Goal: Task Accomplishment & Management: Complete application form

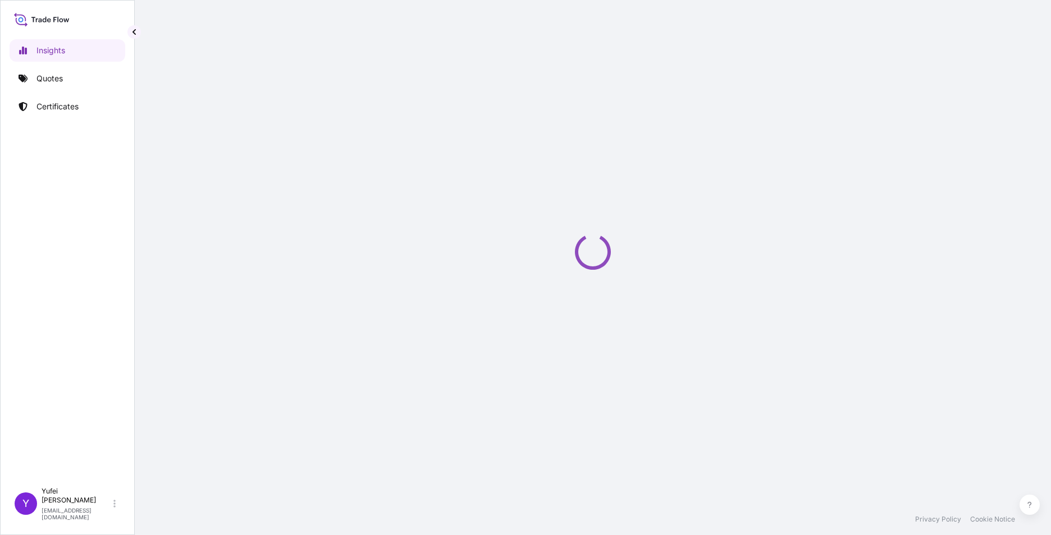
select select "2025"
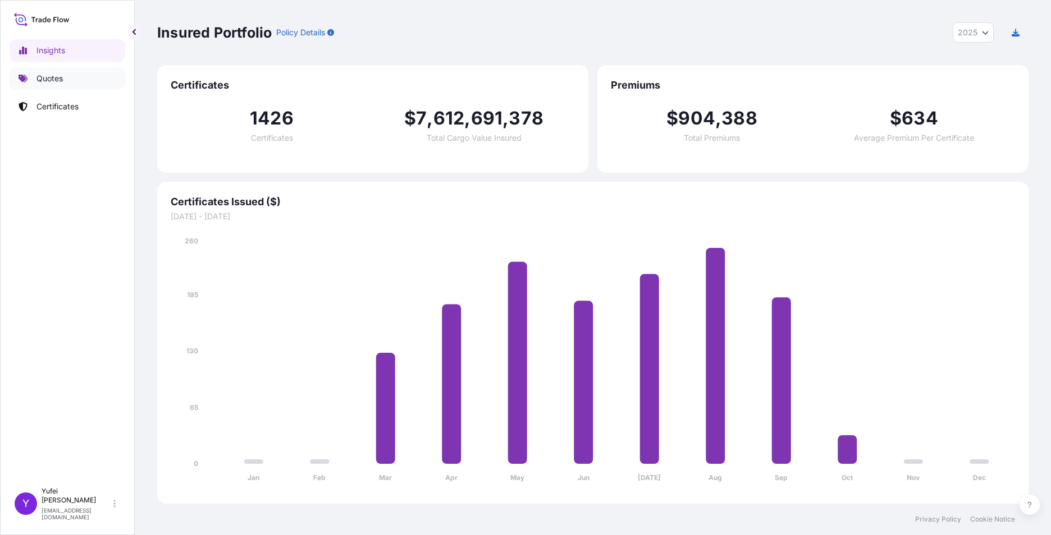
click at [75, 82] on link "Quotes" at bounding box center [68, 78] width 116 height 22
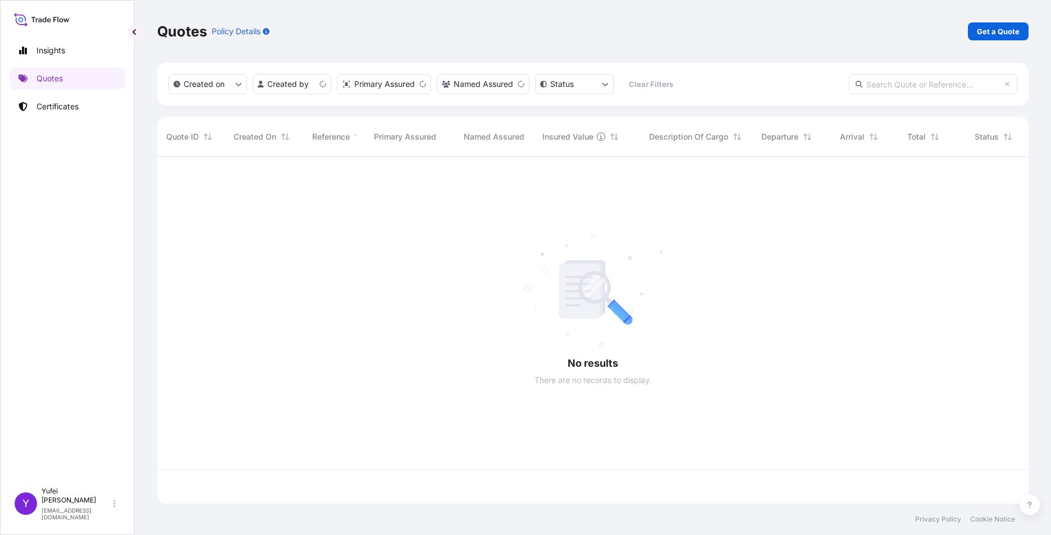
scroll to position [345, 863]
click at [78, 111] on p "Certificates" at bounding box center [57, 106] width 42 height 11
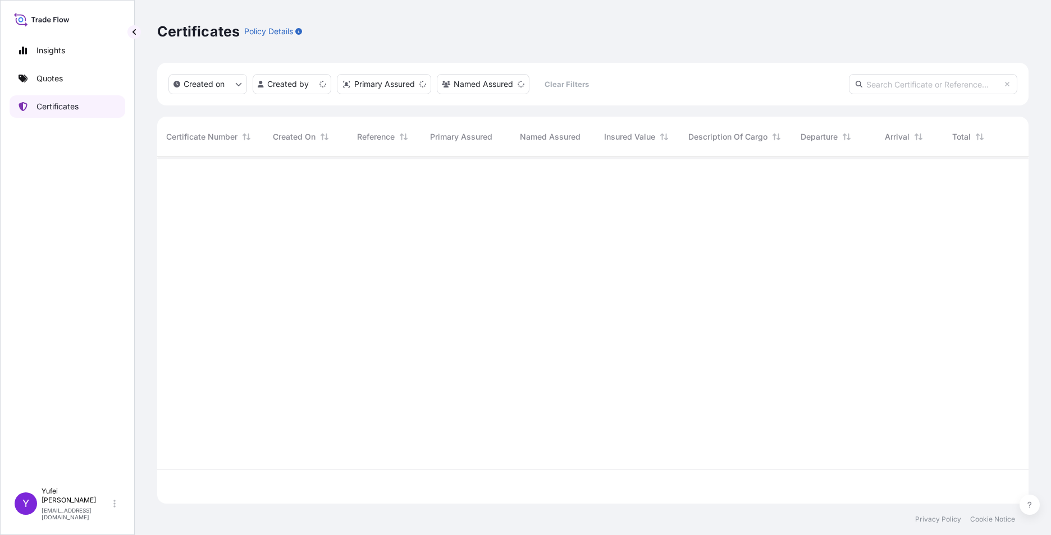
scroll to position [345, 863]
click at [295, 79] on html "Insights Quotes Certificates Y [PERSON_NAME] [PERSON_NAME][EMAIL_ADDRESS][DOMAI…" at bounding box center [525, 267] width 1051 height 535
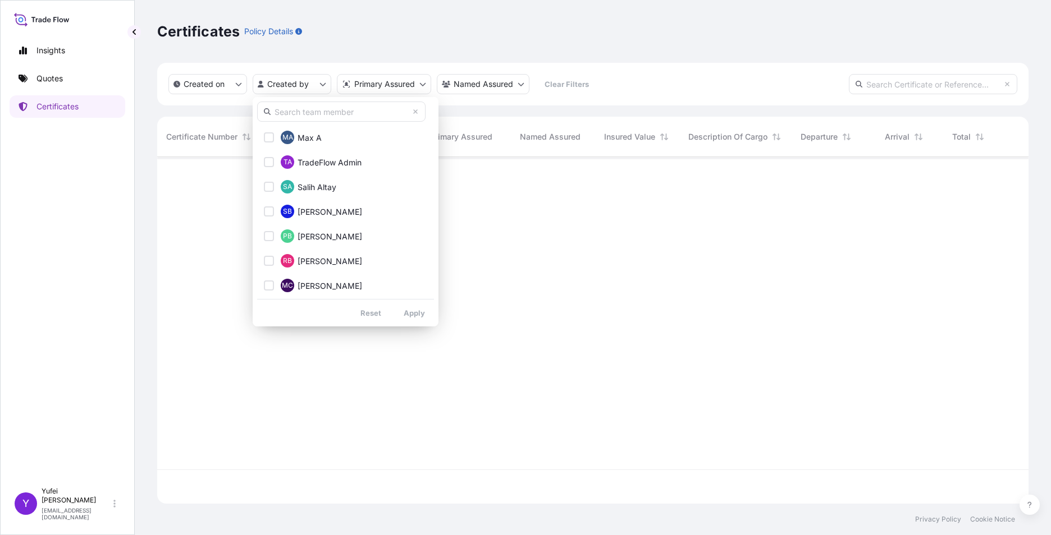
click at [310, 115] on input "text" at bounding box center [341, 112] width 168 height 20
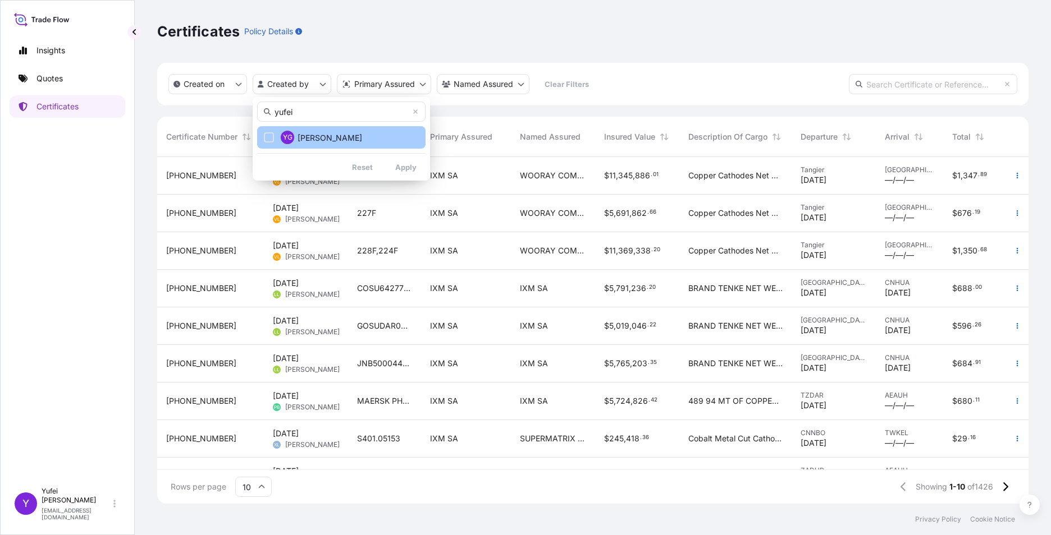
type input "yufei"
click at [325, 145] on button "YG [PERSON_NAME]" at bounding box center [341, 137] width 168 height 22
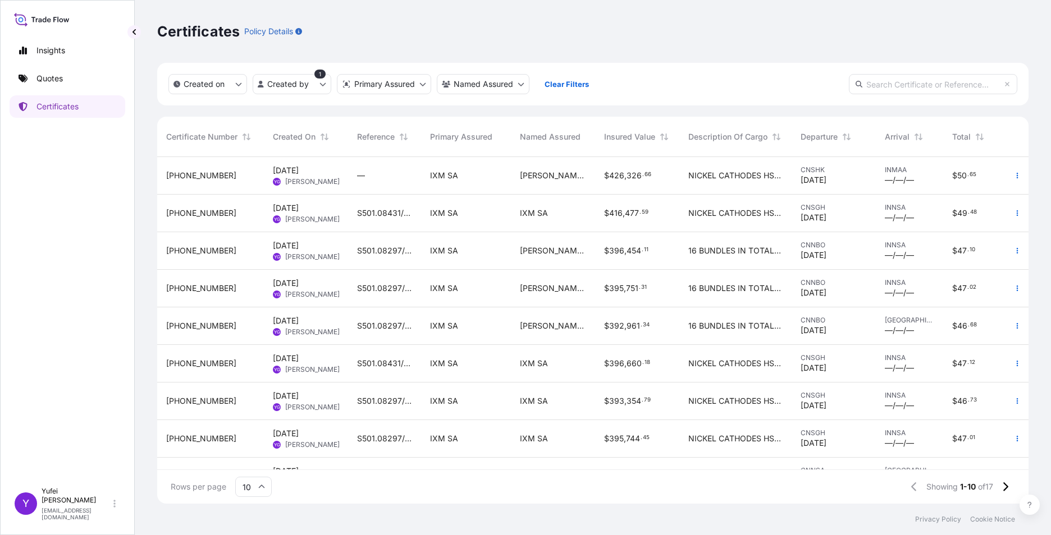
click at [534, 184] on div "[PERSON_NAME] & SONS" at bounding box center [553, 176] width 84 height 38
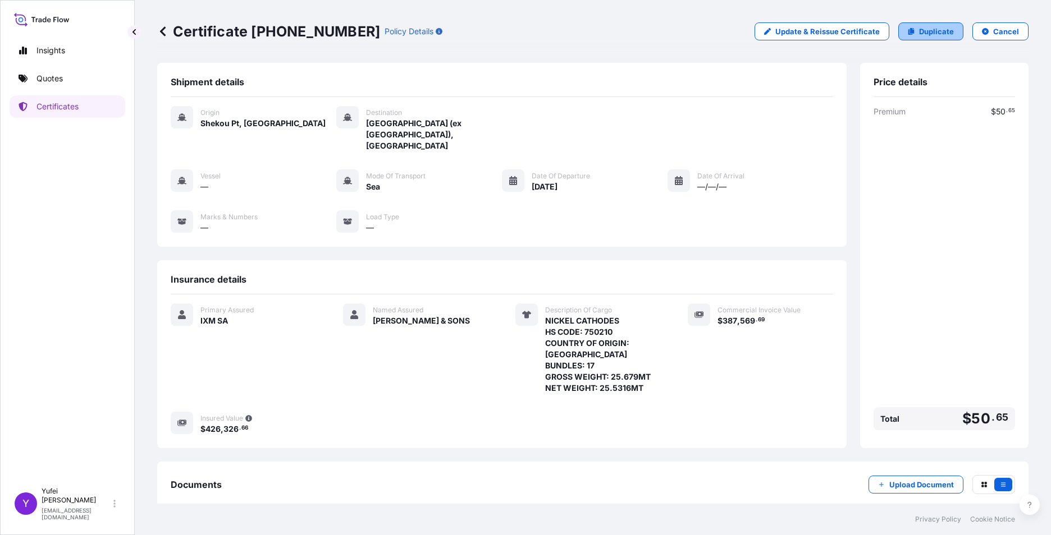
click at [936, 34] on p "Duplicate" at bounding box center [936, 31] width 35 height 11
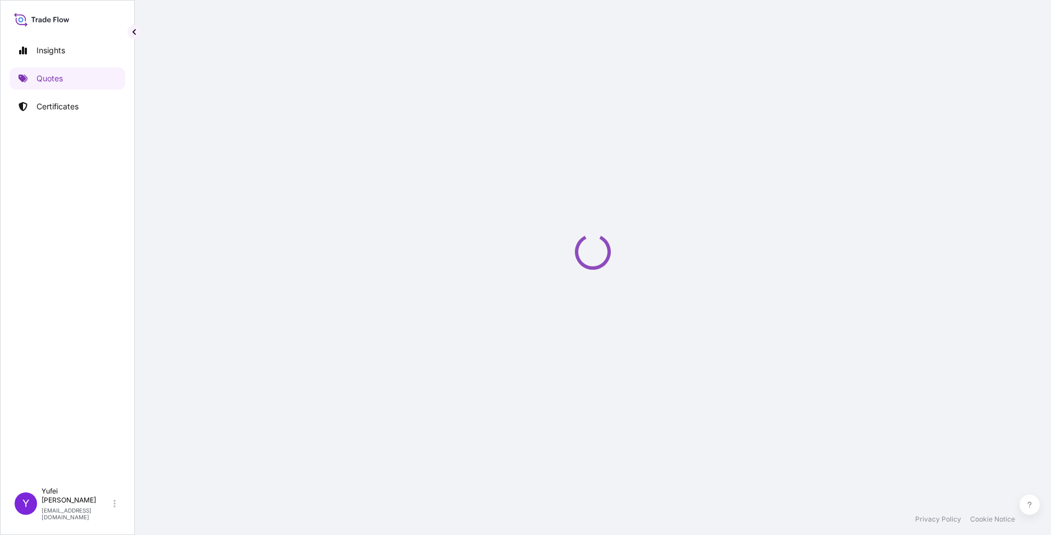
select select "Sea"
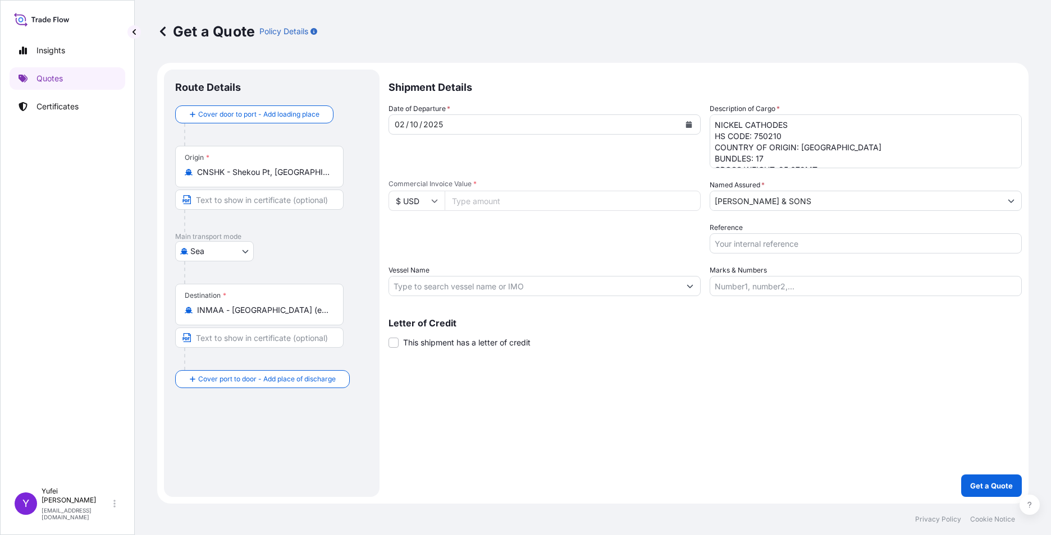
select select "31846"
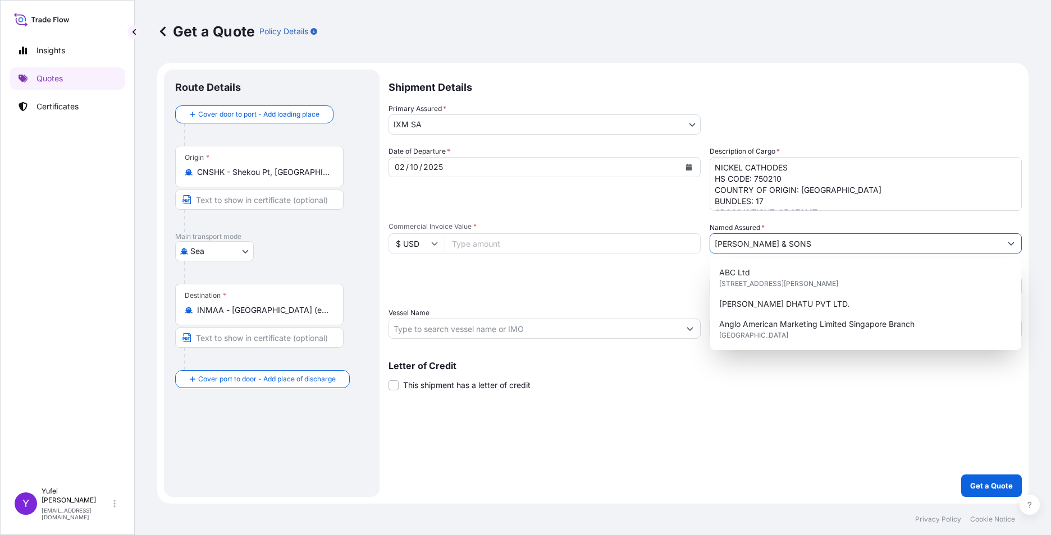
click at [803, 249] on input "[PERSON_NAME] & SONS" at bounding box center [855, 244] width 291 height 20
drag, startPoint x: 834, startPoint y: 244, endPoint x: 692, endPoint y: 237, distance: 142.2
click at [692, 237] on div "Date of Departure * [DATE] Cargo Category * Metals of every type and descriptio…" at bounding box center [704, 242] width 633 height 193
paste input "PS METALS PVT LTD"
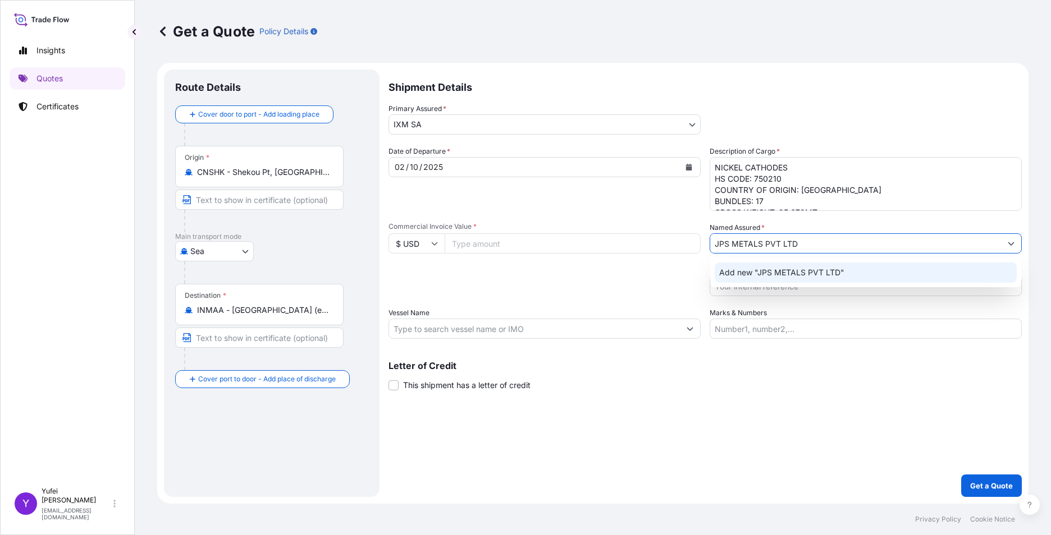
click at [786, 275] on span "Add new "JPS METALS PVT LTD"" at bounding box center [781, 272] width 125 height 11
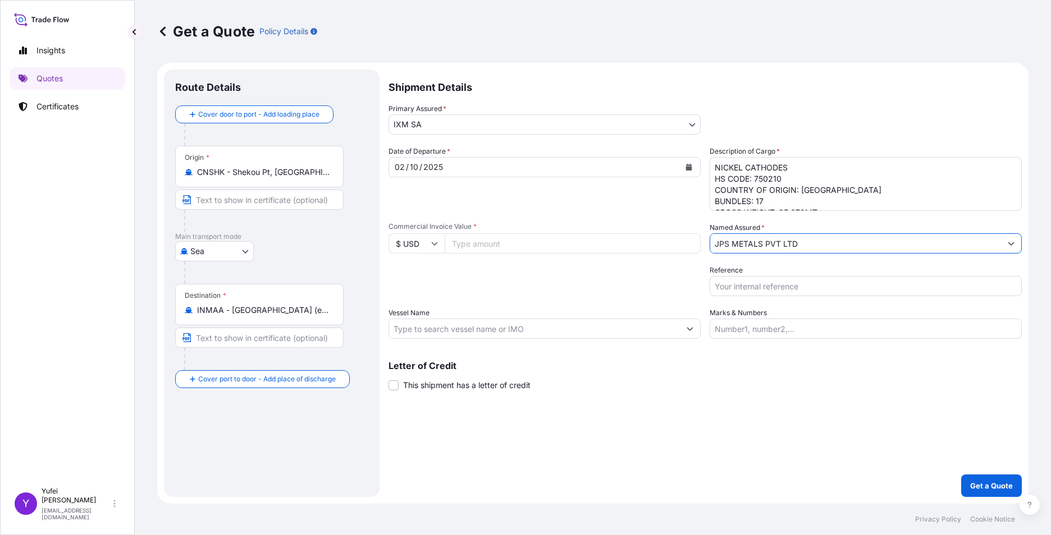
scroll to position [35, 0]
type input "JPS METALS PVT LTD"
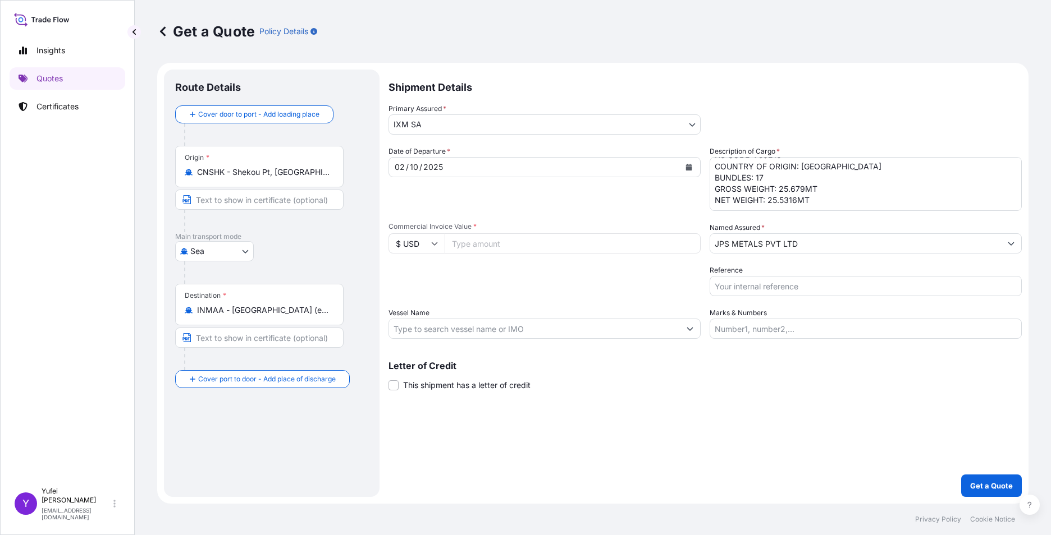
click at [777, 185] on textarea "NICKEL CATHODES HS CODE: 750210 COUNTRY OF ORIGIN: [GEOGRAPHIC_DATA] BUNDLES: 1…" at bounding box center [866, 184] width 312 height 54
drag, startPoint x: 779, startPoint y: 176, endPoint x: 804, endPoint y: 177, distance: 24.7
click at [804, 177] on textarea "NICKEL CATHODES HS CODE: 750210 COUNTRY OF ORIGIN: [GEOGRAPHIC_DATA] BUNDLES: 1…" at bounding box center [866, 184] width 312 height 54
paste textarea "212"
click at [772, 192] on textarea "NICKEL CATHODES HS CODE: 750210 COUNTRY OF ORIGIN: [GEOGRAPHIC_DATA] BUNDLES: 1…" at bounding box center [866, 184] width 312 height 54
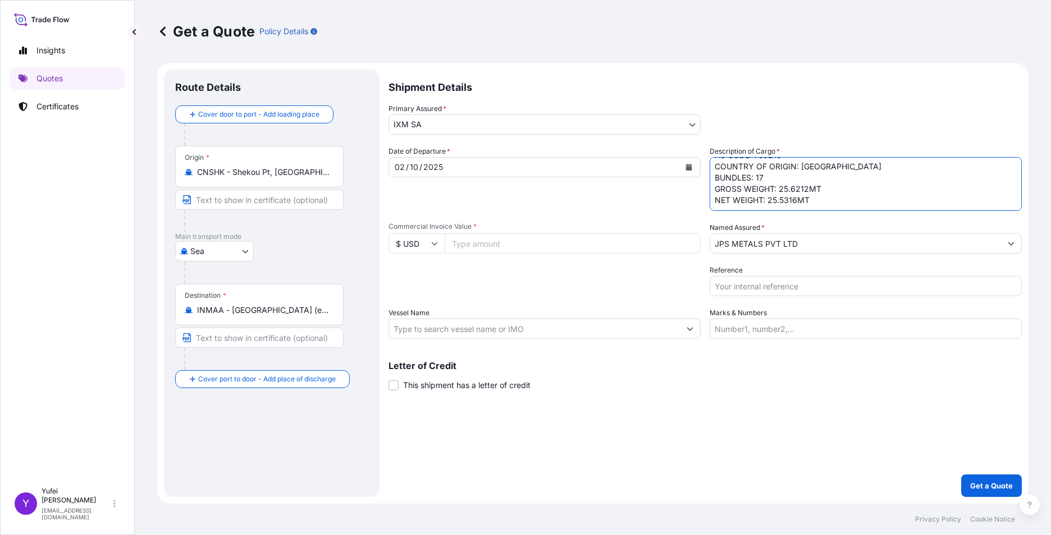
drag, startPoint x: 769, startPoint y: 187, endPoint x: 796, endPoint y: 189, distance: 27.0
click at [796, 189] on textarea "NICKEL CATHODES HS CODE: 750210 COUNTRY OF ORIGIN: [GEOGRAPHIC_DATA] BUNDLES: 1…" at bounding box center [866, 184] width 312 height 54
paste textarea "473"
type textarea "NICKEL CATHODES HS CODE: 750210 COUNTRY OF ORIGIN: [GEOGRAPHIC_DATA] BUNDLES: 1…"
click at [487, 254] on div "Date of Departure * [DATE] Cargo Category * Metals of every type and descriptio…" at bounding box center [704, 242] width 633 height 193
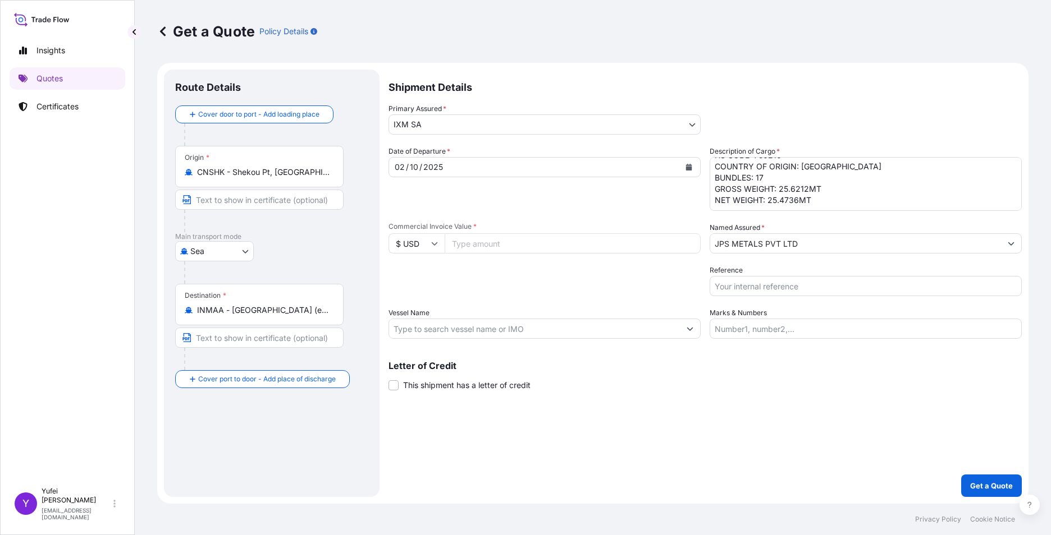
click at [487, 245] on input "Commercial Invoice Value *" at bounding box center [573, 244] width 256 height 20
paste input "383632.42"
type input "383632.42"
click at [570, 271] on div "Packing Category Type to search a container mode Please select a primary mode o…" at bounding box center [544, 280] width 312 height 31
click at [451, 167] on div "[DATE]" at bounding box center [534, 167] width 291 height 20
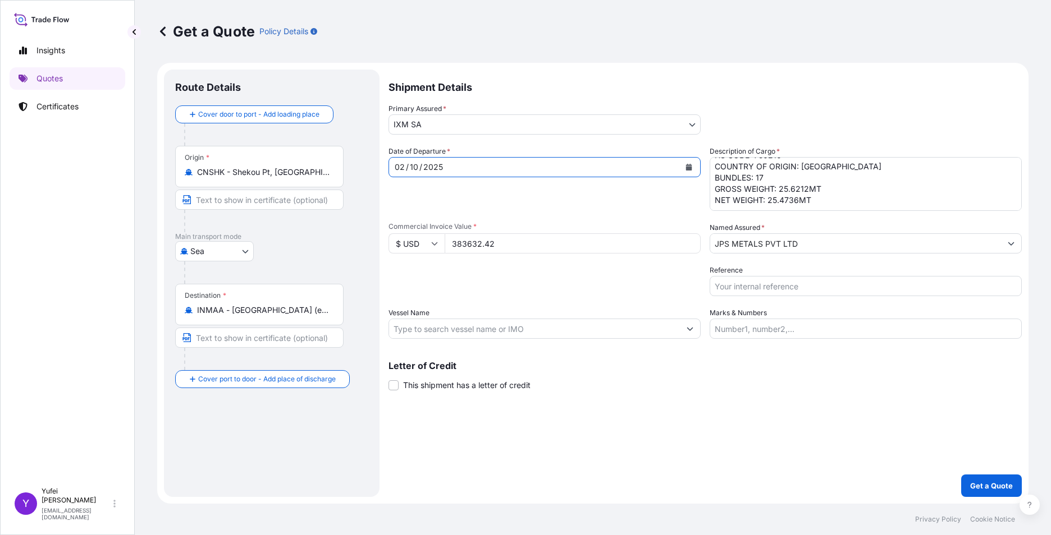
click at [690, 166] on icon "Calendar" at bounding box center [689, 167] width 6 height 7
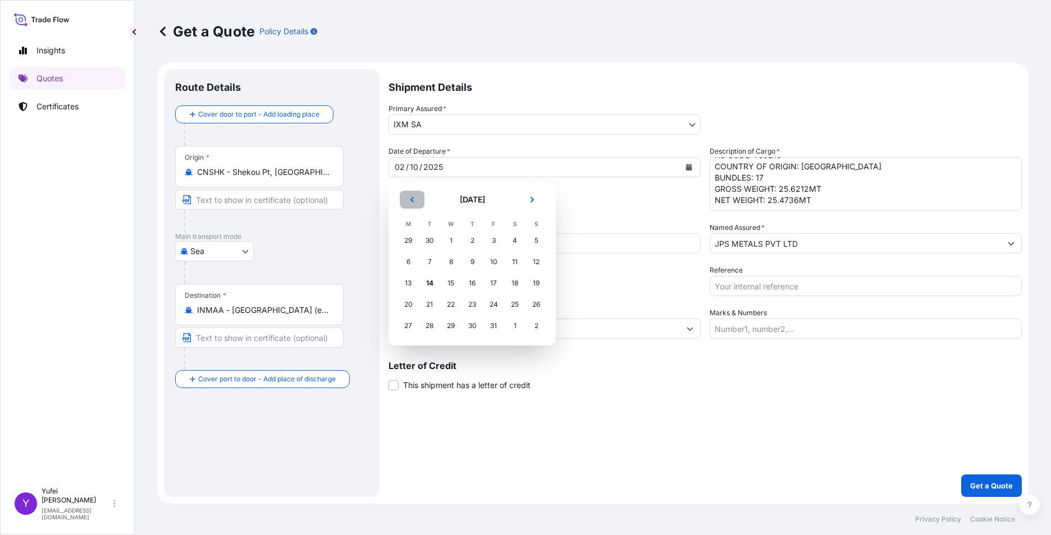
click at [409, 201] on icon "Previous" at bounding box center [412, 199] width 7 height 7
click at [407, 202] on button "Previous" at bounding box center [412, 200] width 25 height 18
click at [428, 285] on div "12" at bounding box center [429, 283] width 20 height 20
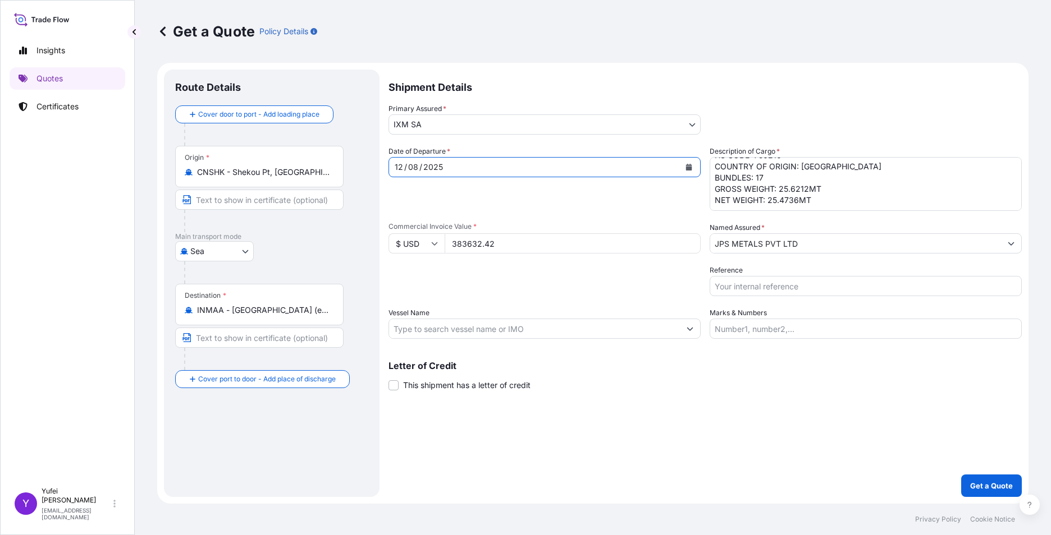
click at [607, 207] on div "Date of Departure * [DATE]" at bounding box center [544, 178] width 312 height 65
click at [995, 487] on p "Get a Quote" at bounding box center [991, 485] width 43 height 11
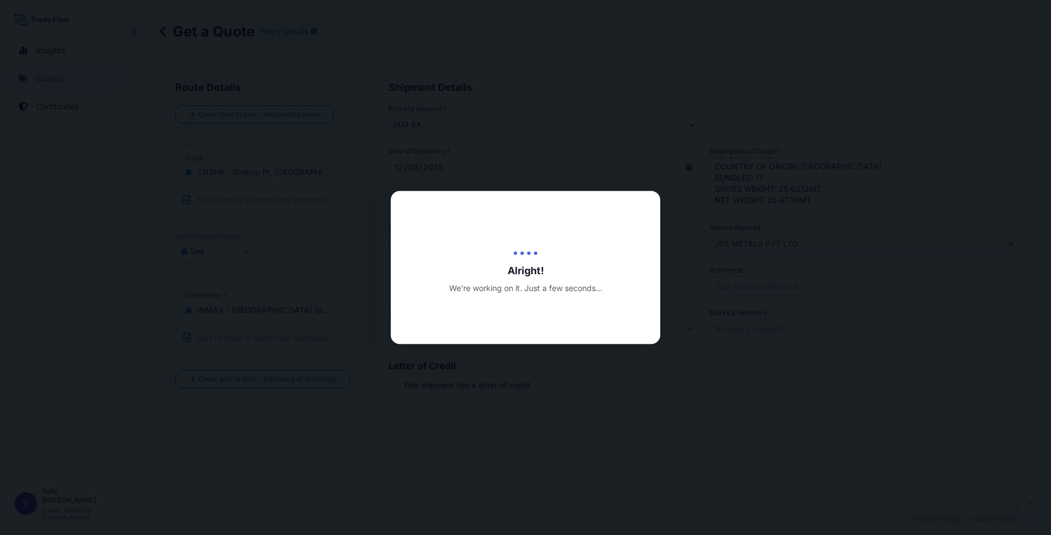
type input "[DATE]"
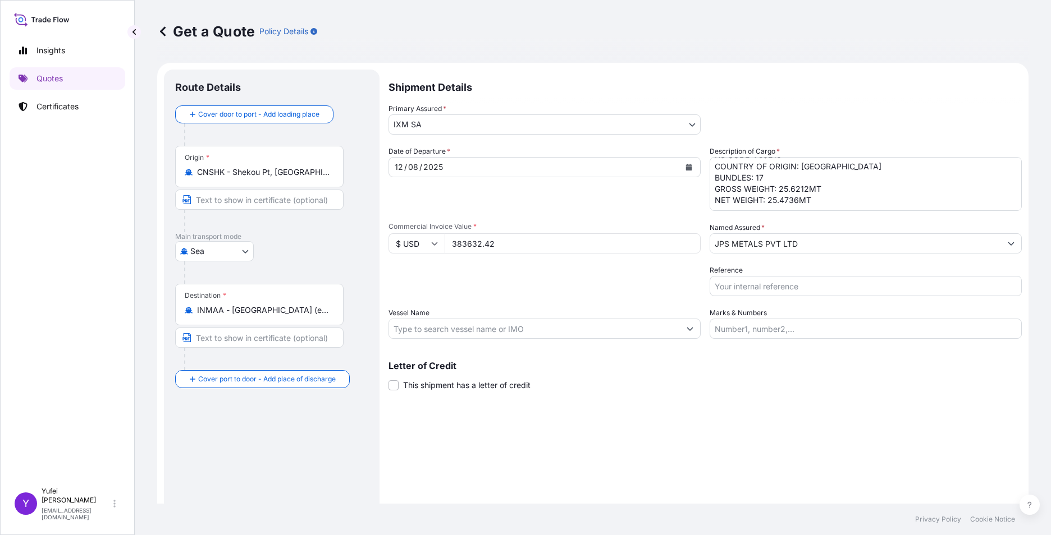
scroll to position [522, 0]
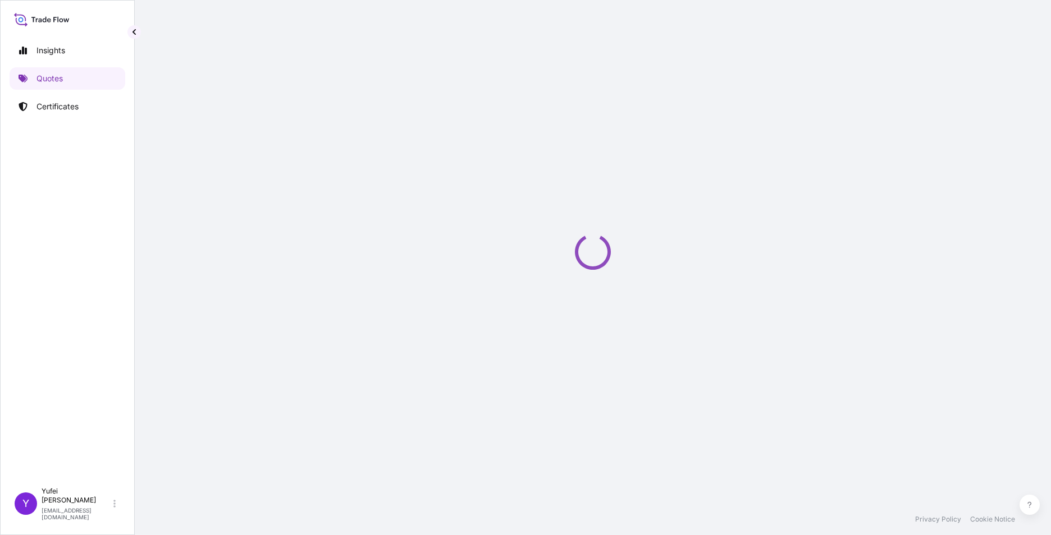
select select "Sea"
select select "31846"
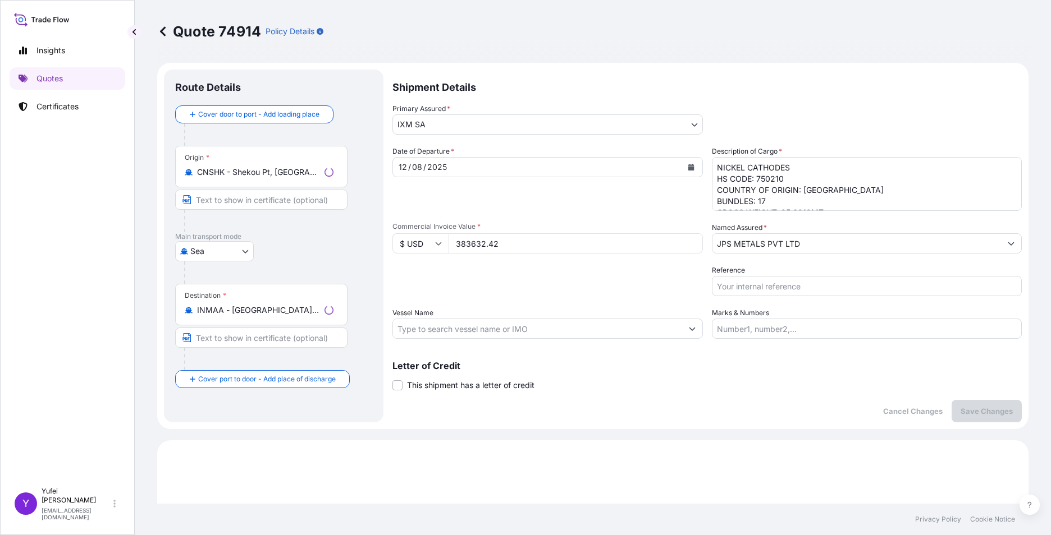
scroll to position [385, 0]
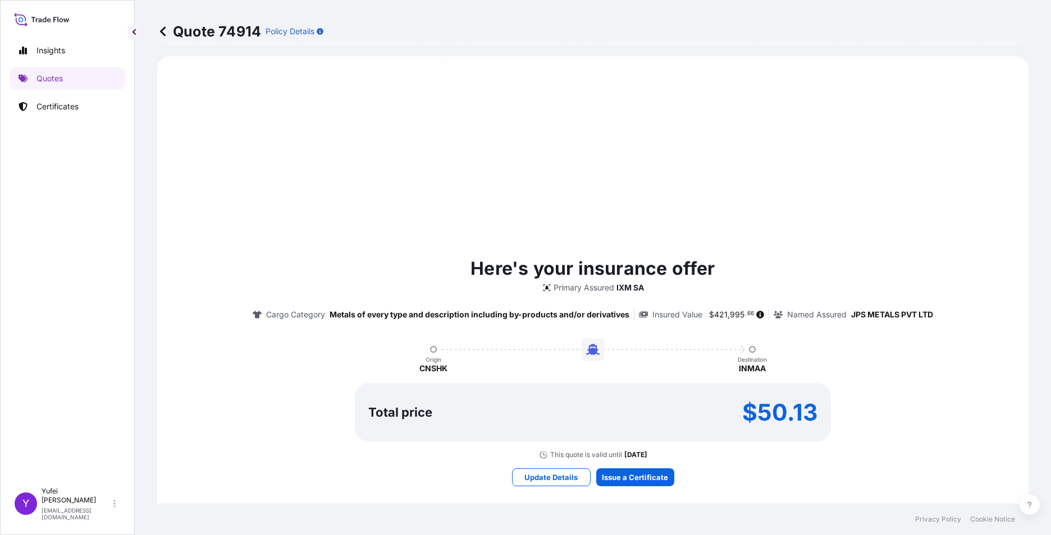
click at [847, 164] on div "Here's your insurance offer Primary Assured IXM SA Cargo Category Metals of eve…" at bounding box center [593, 371] width 840 height 598
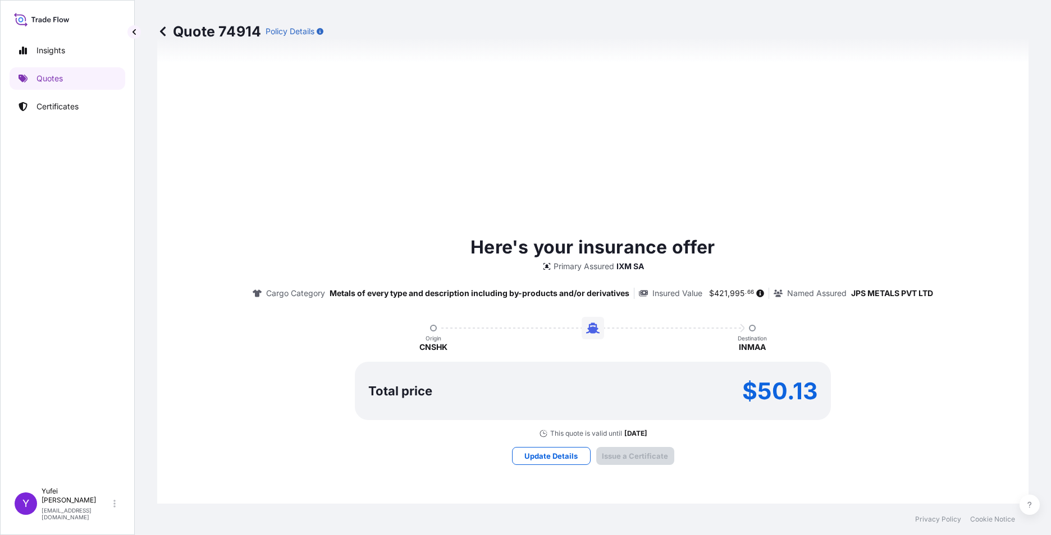
scroll to position [1154, 0]
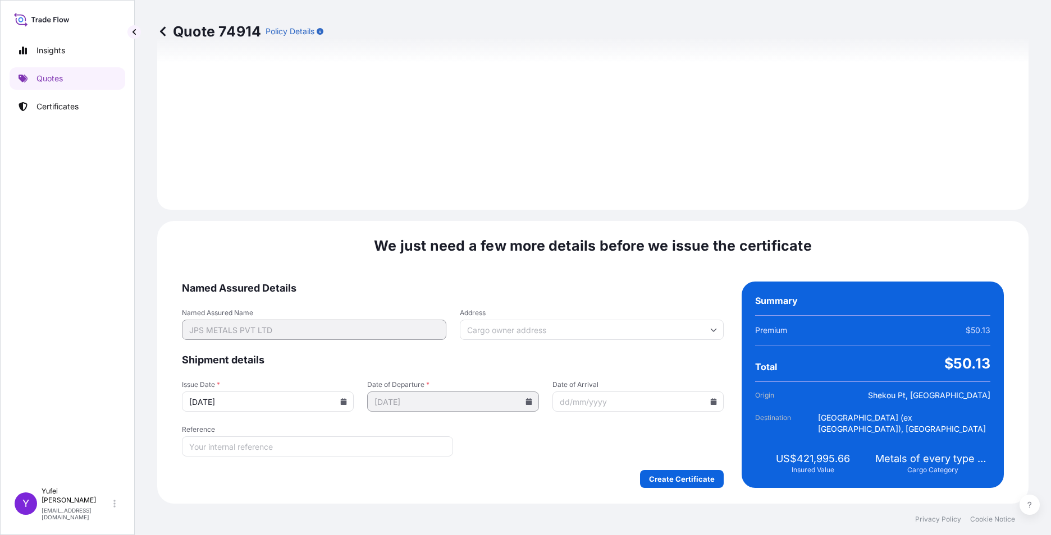
click at [525, 401] on icon at bounding box center [528, 402] width 6 height 7
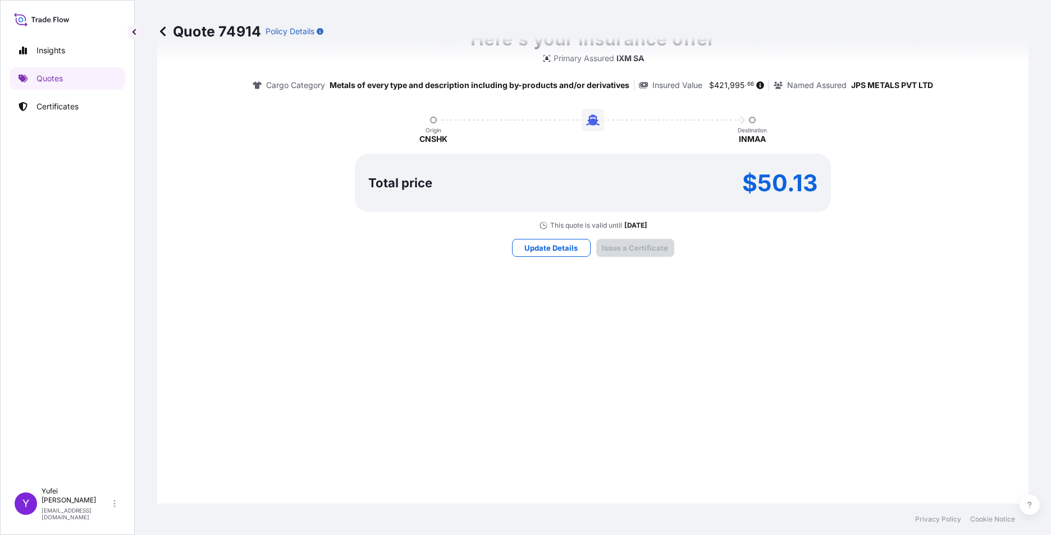
scroll to position [705, 0]
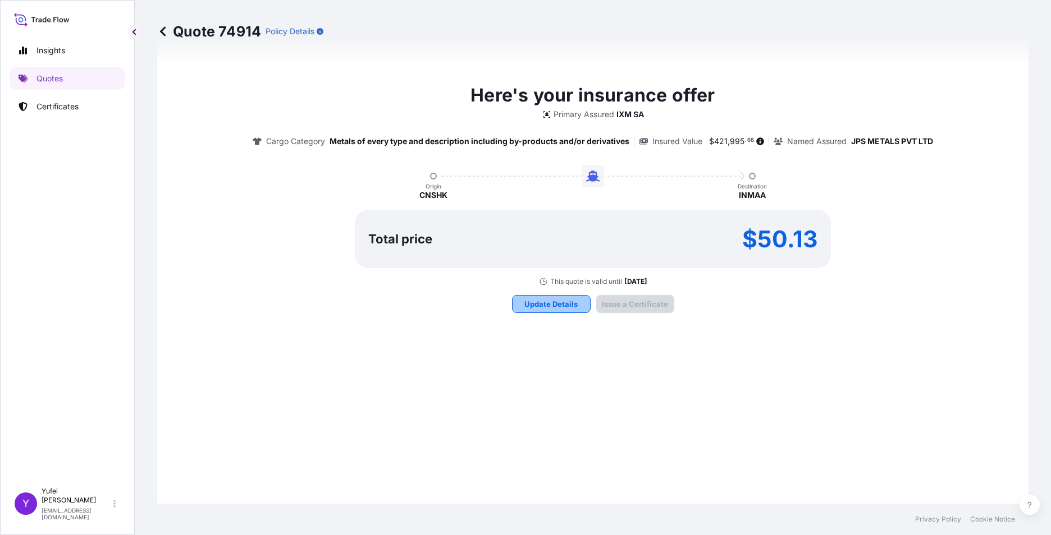
click at [551, 308] on p "Update Details" at bounding box center [550, 304] width 53 height 11
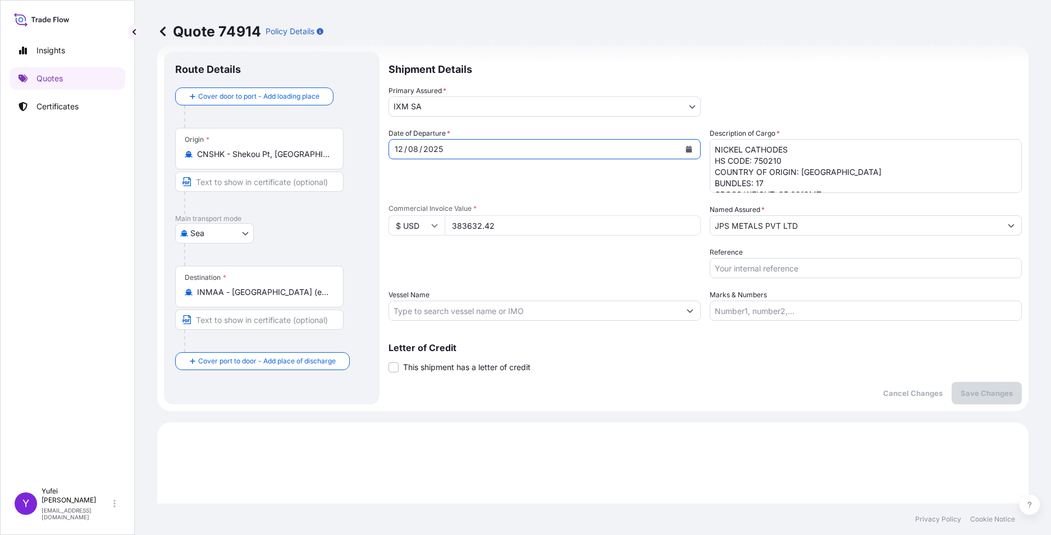
click at [432, 147] on div "2025" at bounding box center [433, 149] width 22 height 13
click at [529, 150] on div "[DATE]" at bounding box center [534, 149] width 291 height 20
click at [686, 147] on icon "Calendar" at bounding box center [689, 149] width 6 height 7
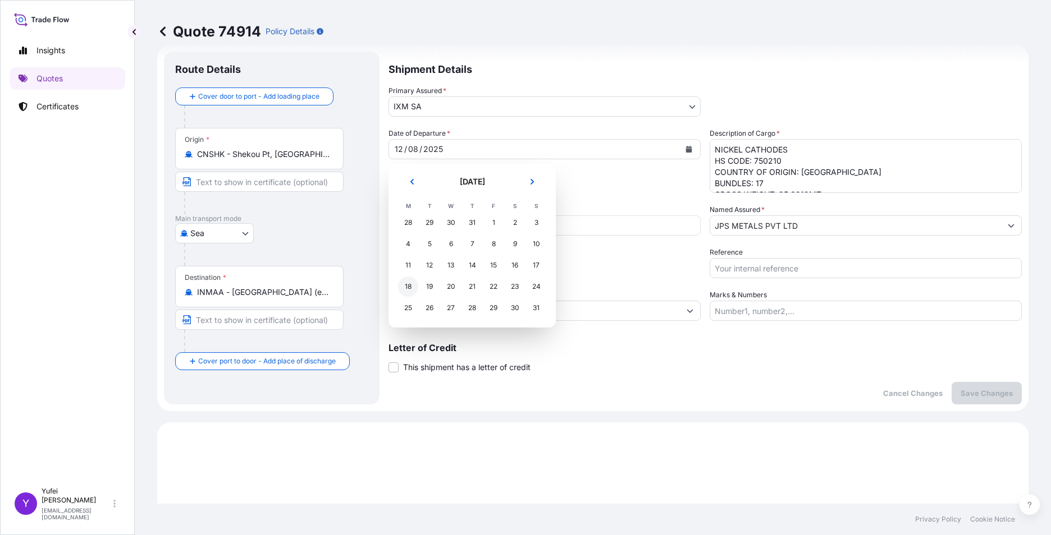
click at [409, 286] on div "18" at bounding box center [408, 287] width 20 height 20
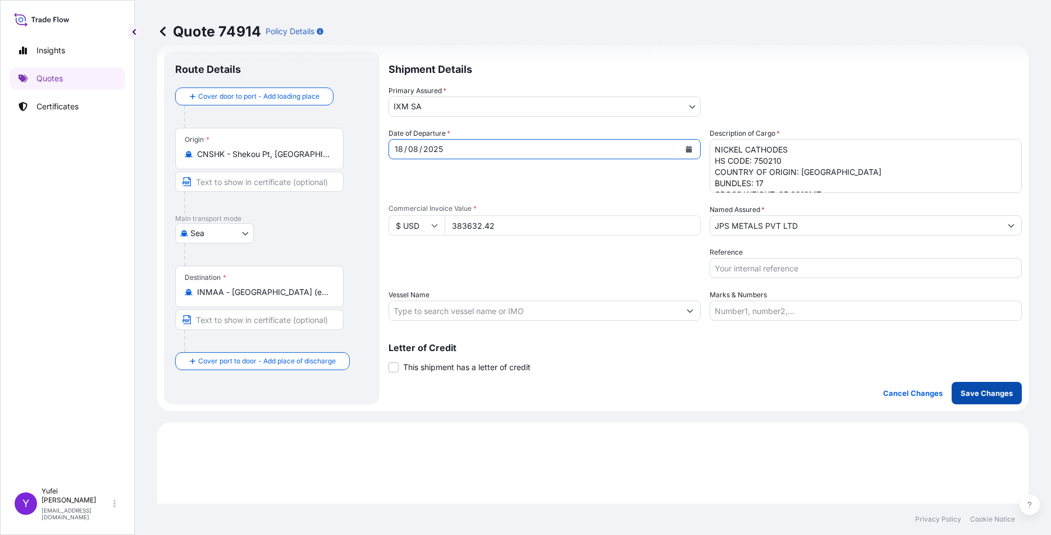
click at [972, 395] on p "Save Changes" at bounding box center [986, 393] width 52 height 11
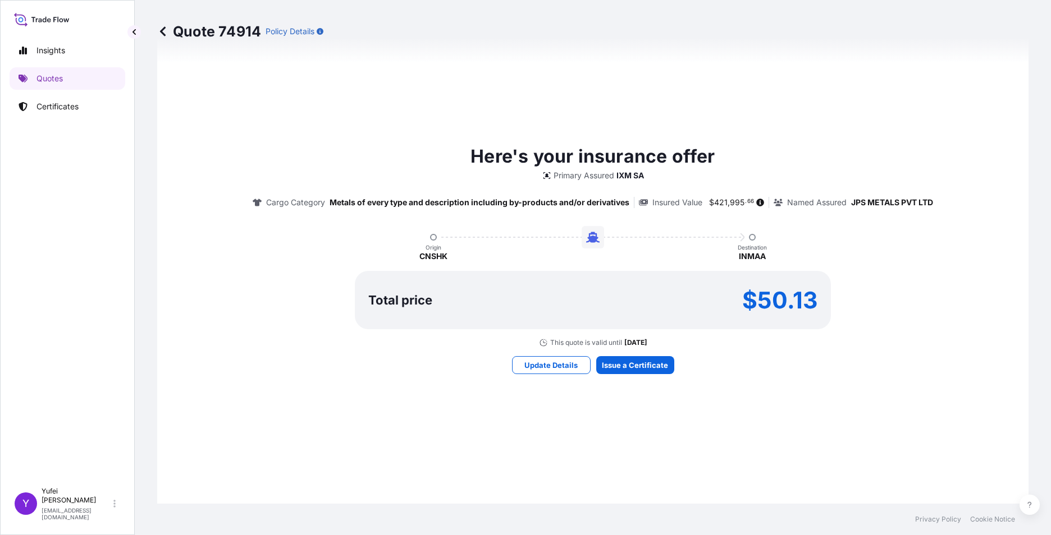
select select "Sea"
select select "31846"
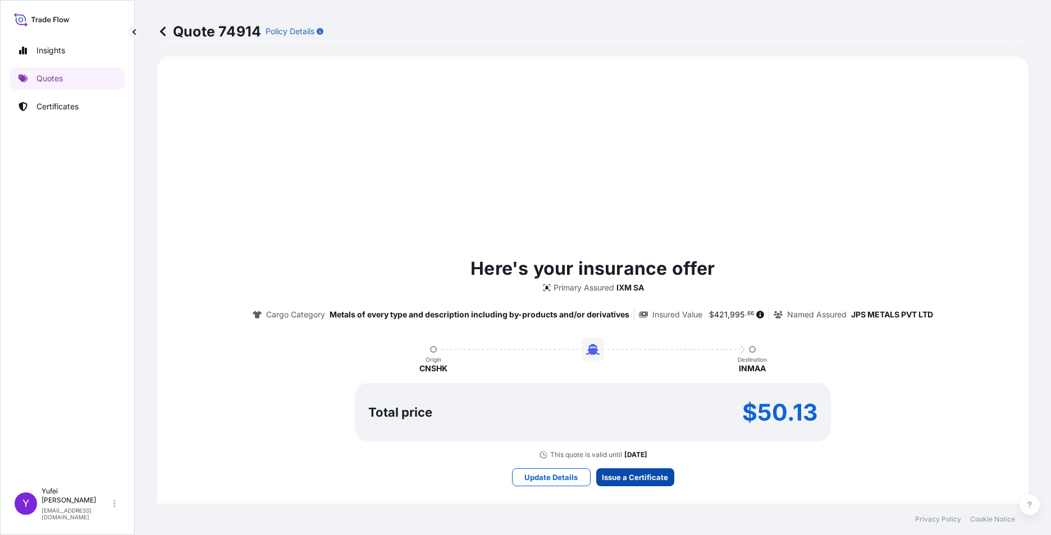
scroll to position [1154, 0]
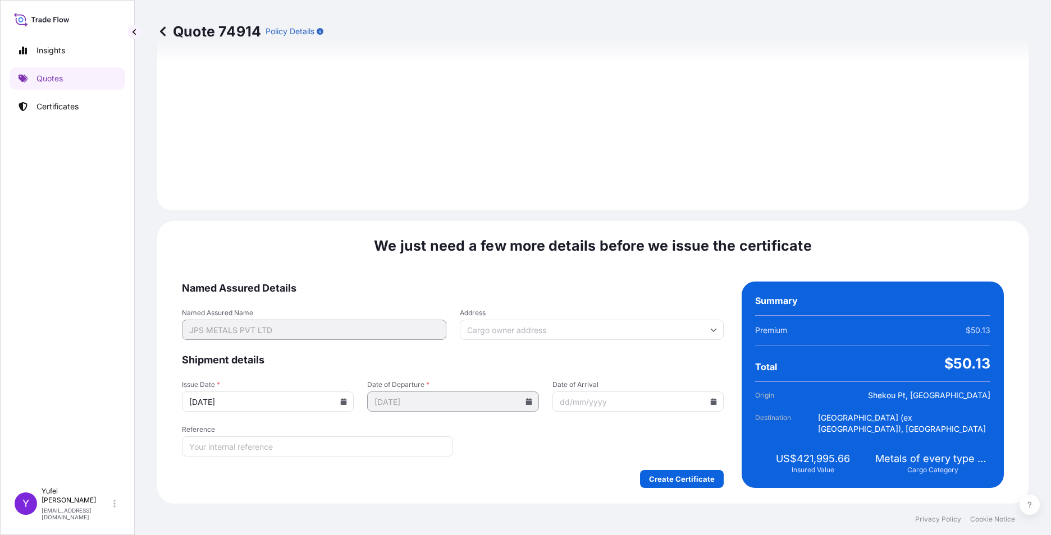
click at [257, 400] on input "[DATE]" at bounding box center [268, 402] width 172 height 20
click at [341, 402] on icon at bounding box center [344, 402] width 6 height 7
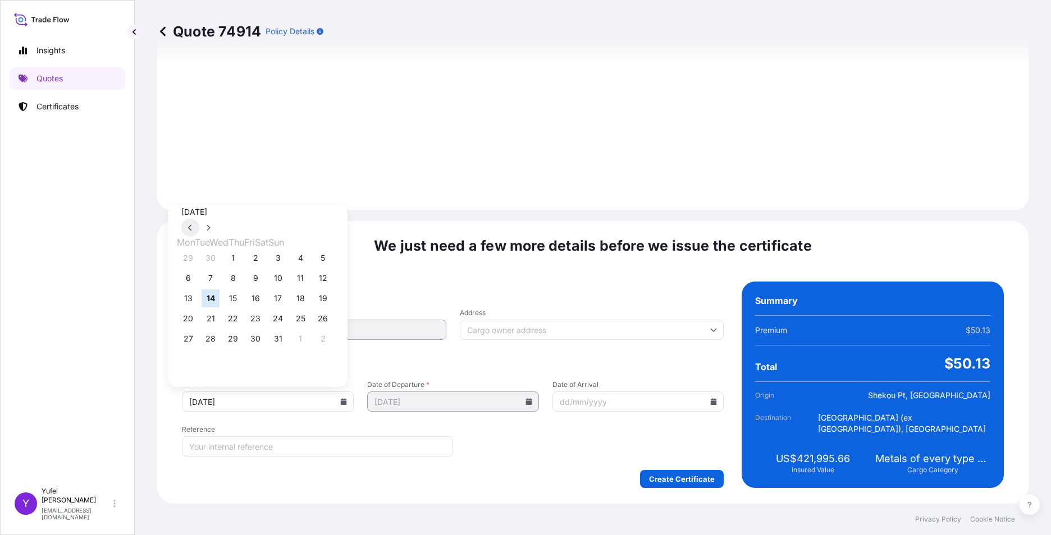
click at [199, 219] on button at bounding box center [190, 228] width 18 height 18
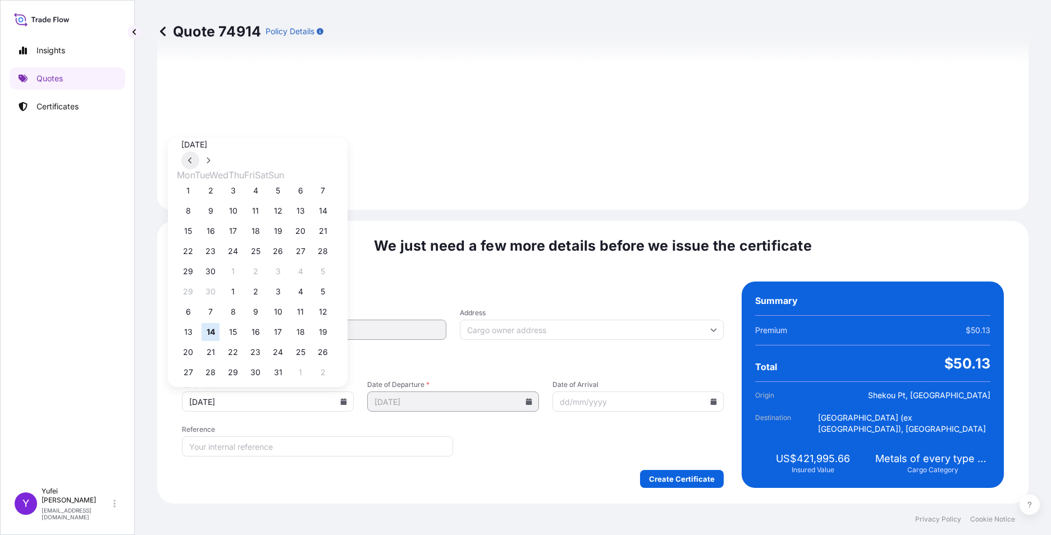
click at [199, 170] on button at bounding box center [190, 161] width 18 height 18
click at [189, 322] on button "18" at bounding box center [188, 319] width 18 height 18
type input "[DATE]"
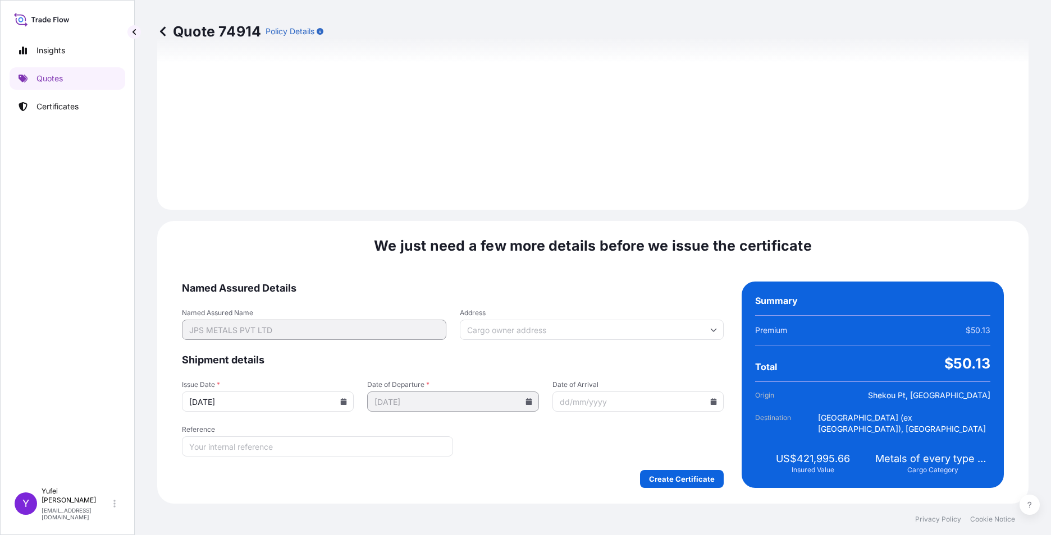
drag, startPoint x: 546, startPoint y: 447, endPoint x: 542, endPoint y: 435, distance: 13.0
click at [546, 447] on form "Named Assured Details Named Assured Name JPS METALS PVT LTD Address Shipment de…" at bounding box center [453, 385] width 542 height 207
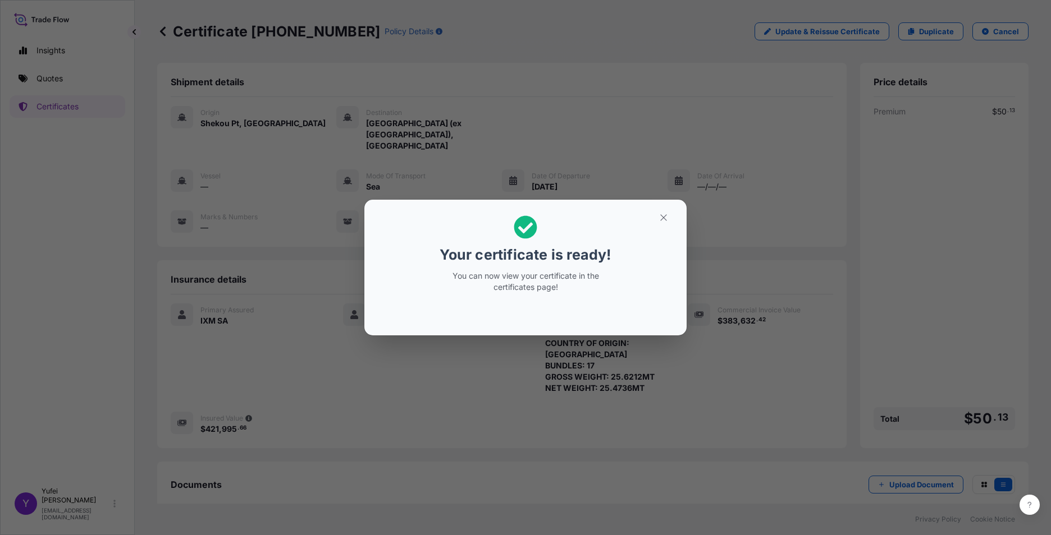
click at [784, 396] on div "Your certificate is ready! You can now view your certificate in the certificate…" at bounding box center [525, 267] width 1051 height 535
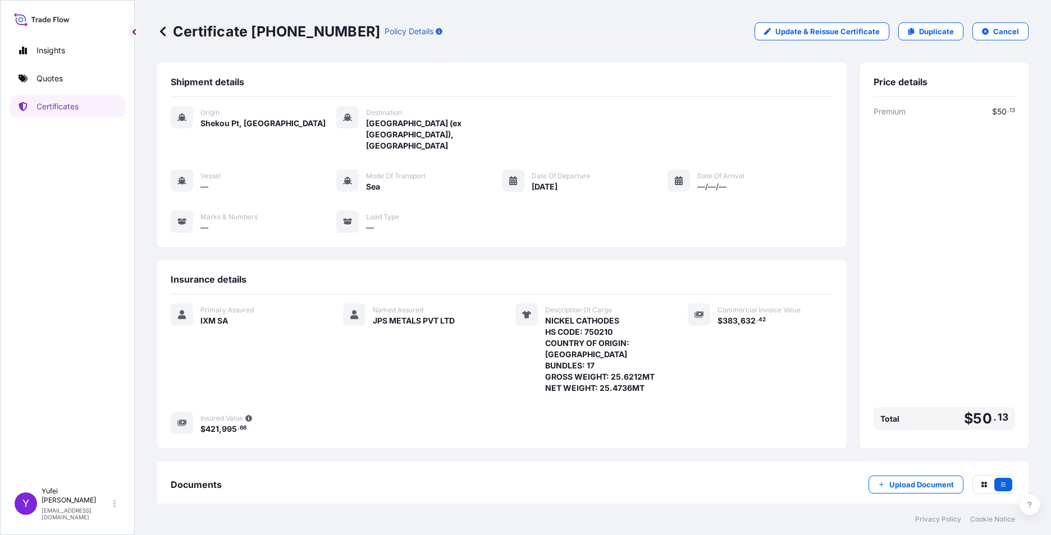
scroll to position [40, 0]
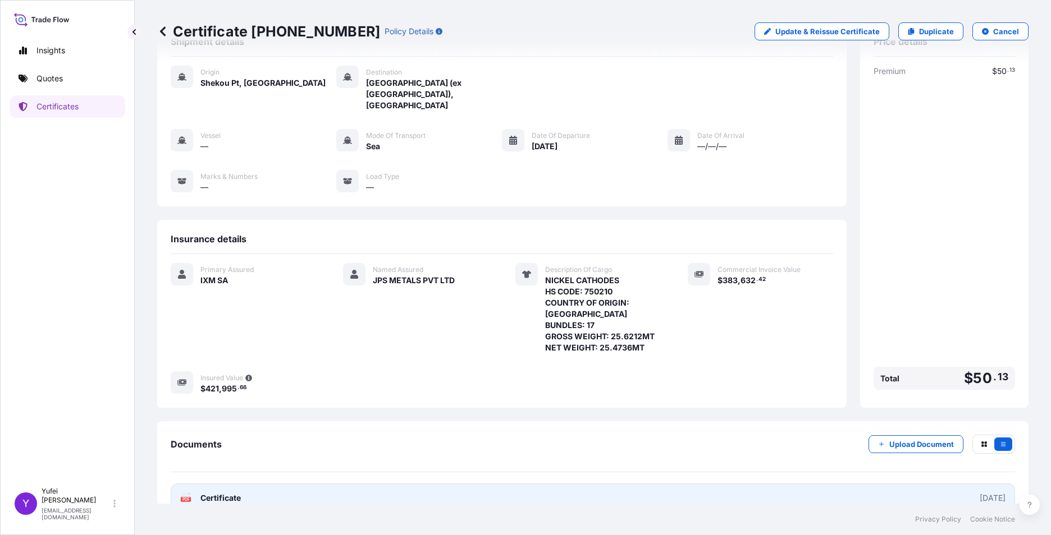
click at [927, 484] on link "PDF Certificate [DATE]" at bounding box center [593, 498] width 844 height 29
